Goal: Information Seeking & Learning: Learn about a topic

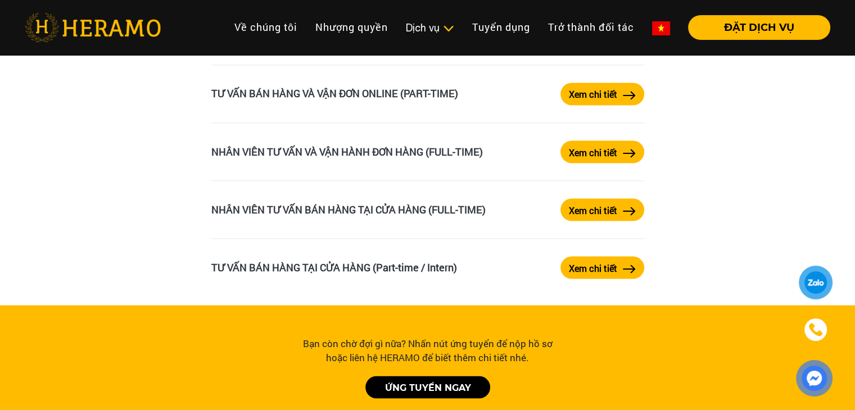
scroll to position [1966, 0]
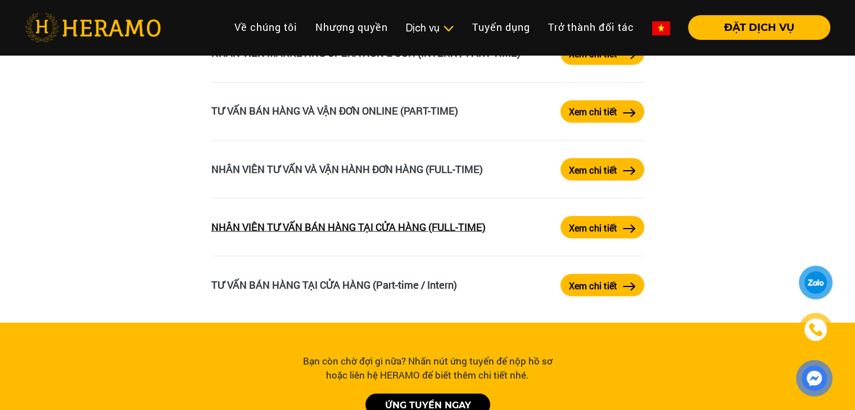
click at [361, 222] on link "NHÂN VIÊN TƯ VẤN BÁN HÀNG TẠI CỬA HÀNG (FULL-TIME)" at bounding box center [348, 226] width 274 height 13
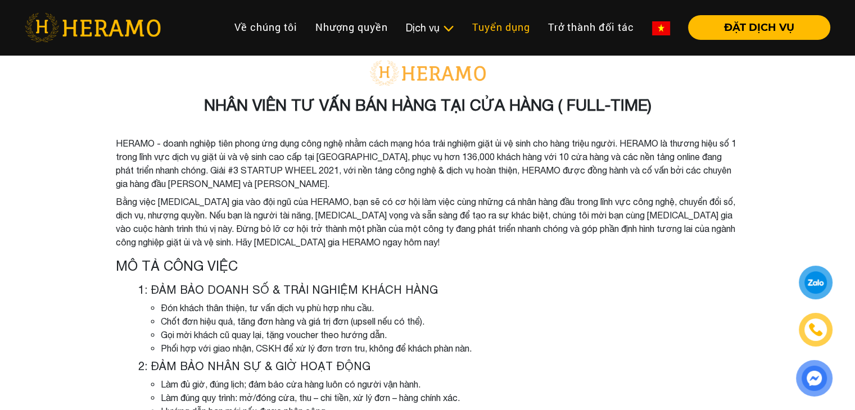
click at [521, 27] on link "Tuyển dụng" at bounding box center [501, 27] width 76 height 24
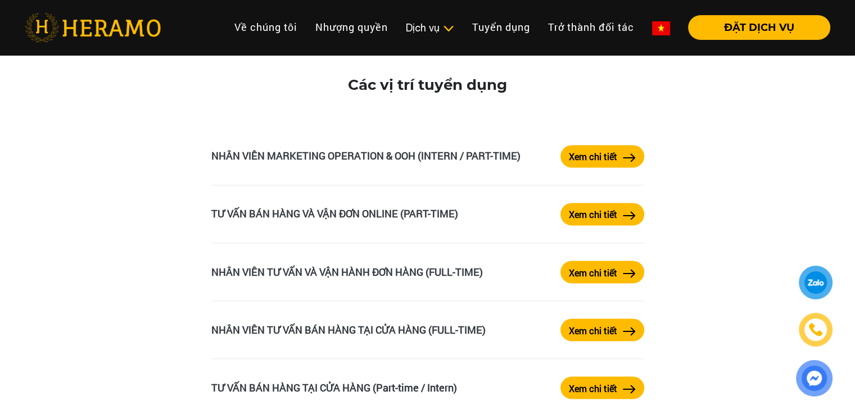
scroll to position [1854, 0]
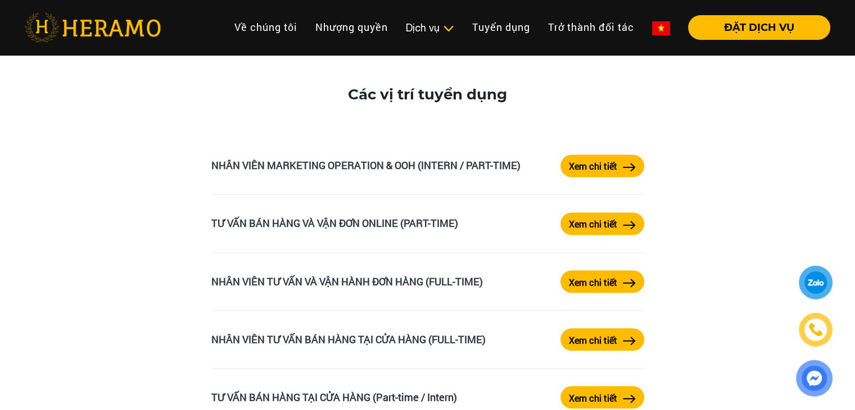
click at [613, 281] on label "Xem chi tiết" at bounding box center [593, 281] width 48 height 13
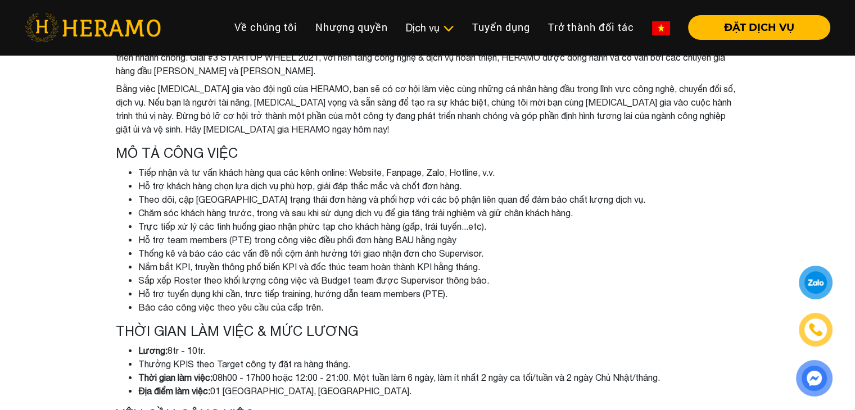
scroll to position [112, 0]
click at [514, 28] on link "Tuyển dụng" at bounding box center [501, 27] width 76 height 24
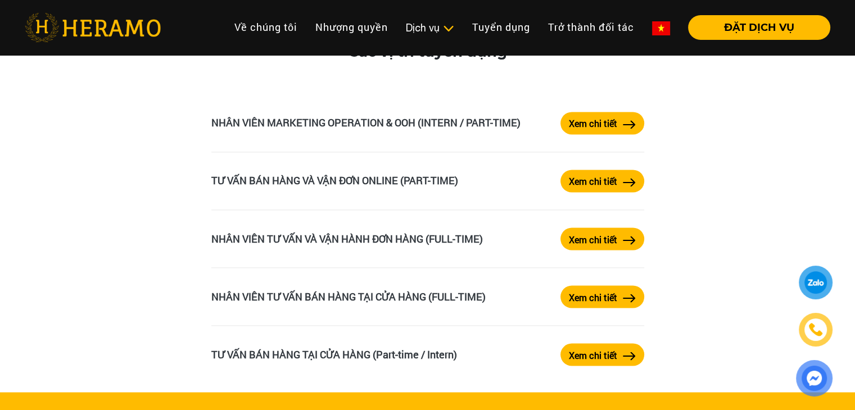
scroll to position [1910, 0]
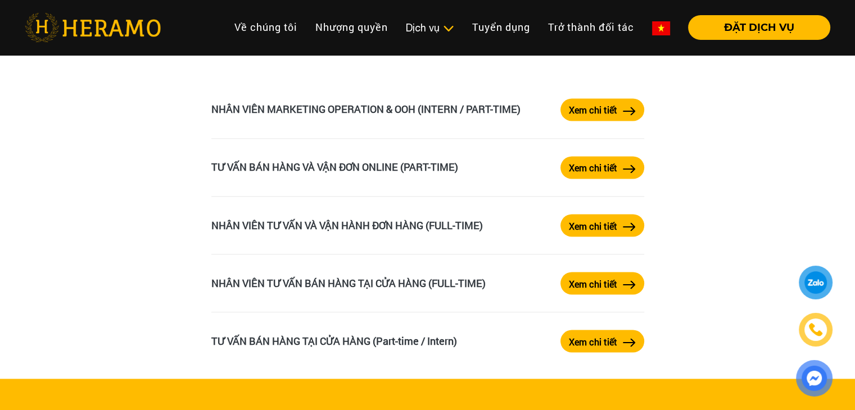
click at [619, 288] on button "Xem chi tiết" at bounding box center [602, 283] width 84 height 22
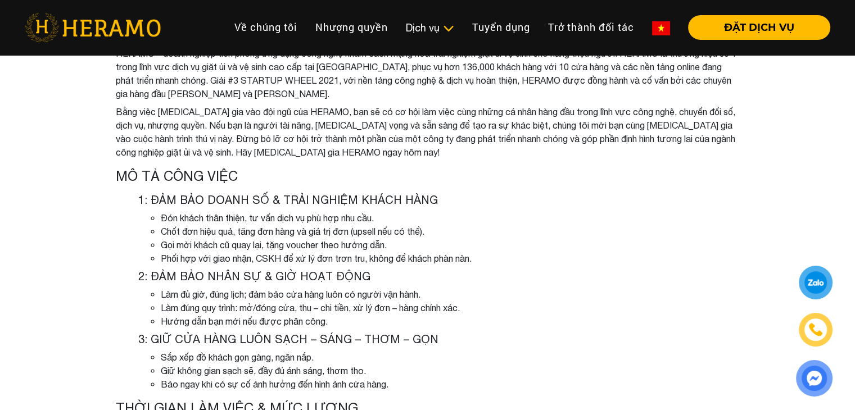
scroll to position [56, 0]
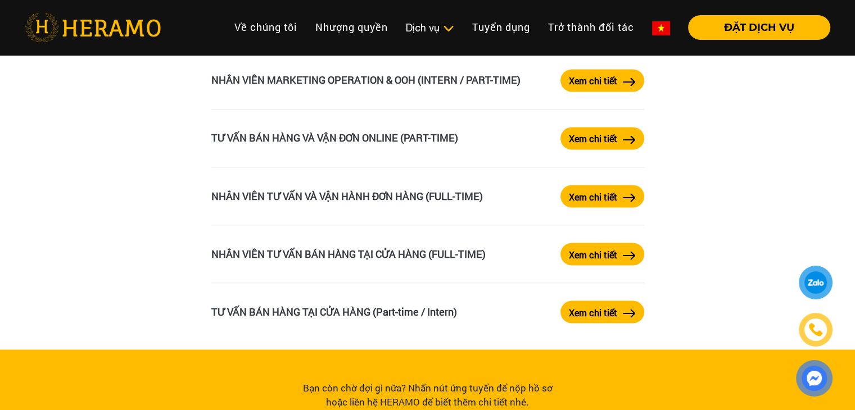
scroll to position [1910, 0]
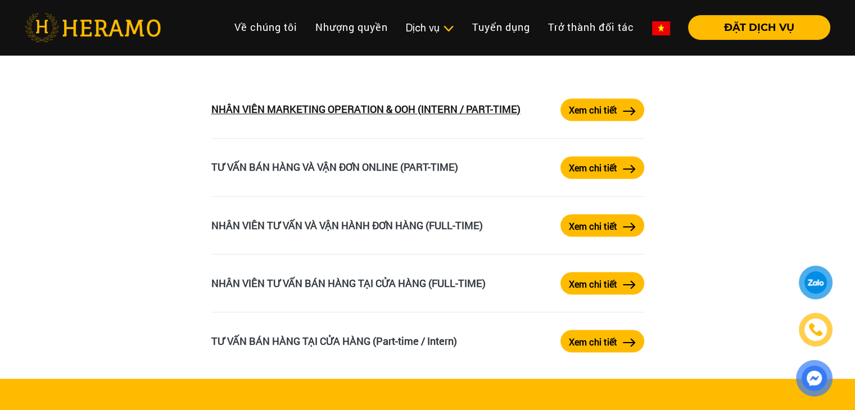
click at [376, 116] on link "NHÂN VIÊN MARKETING OPERATION & OOH (INTERN / PART-TIME)" at bounding box center [365, 108] width 309 height 13
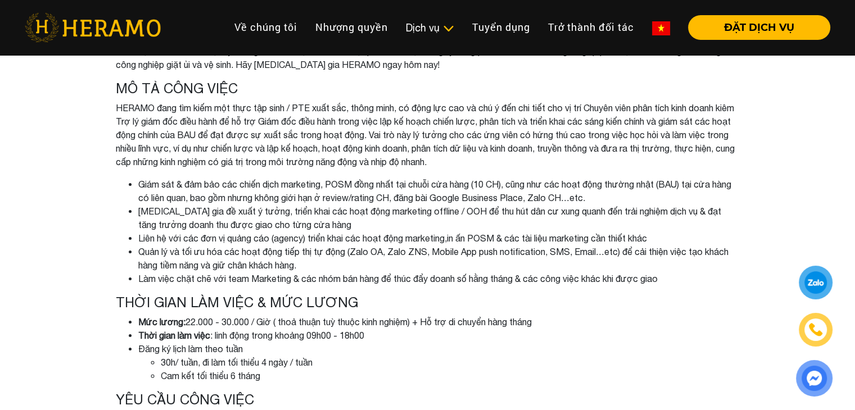
scroll to position [178, 0]
